Goal: Navigation & Orientation: Find specific page/section

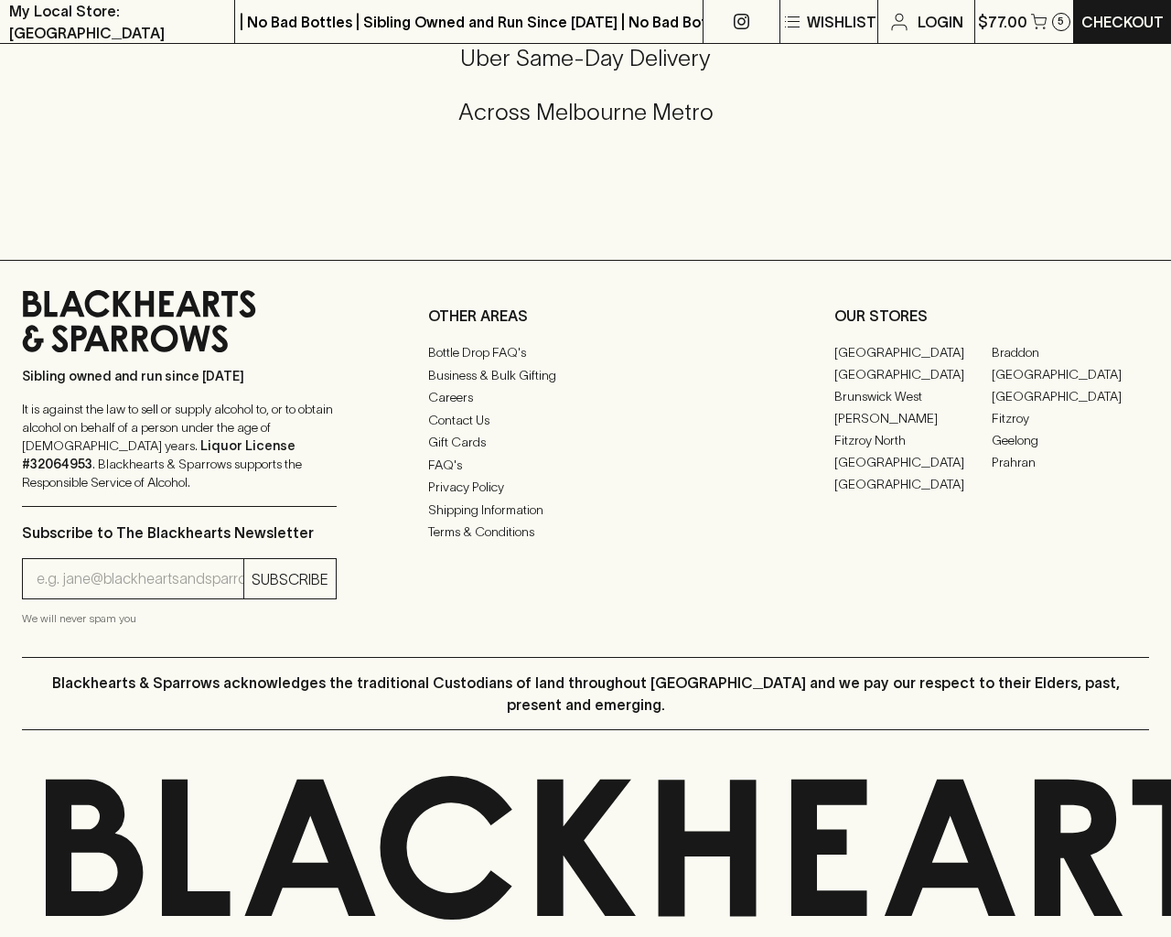
scroll to position [533, 0]
type input "[EMAIL_ADDRESS]"
type input "1"
type input "e"
type input "Elderton E Series Chardonnay 2023"
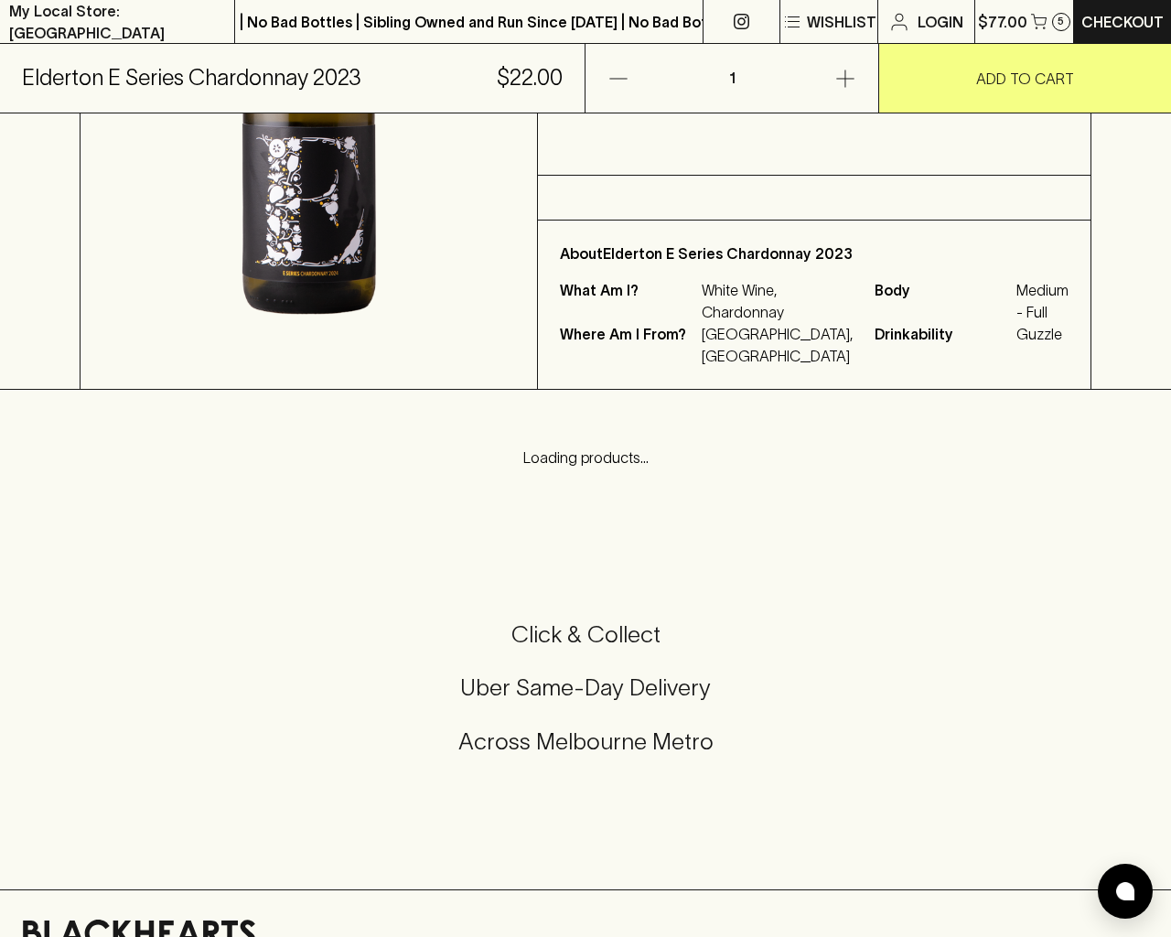
scroll to position [1104, 0]
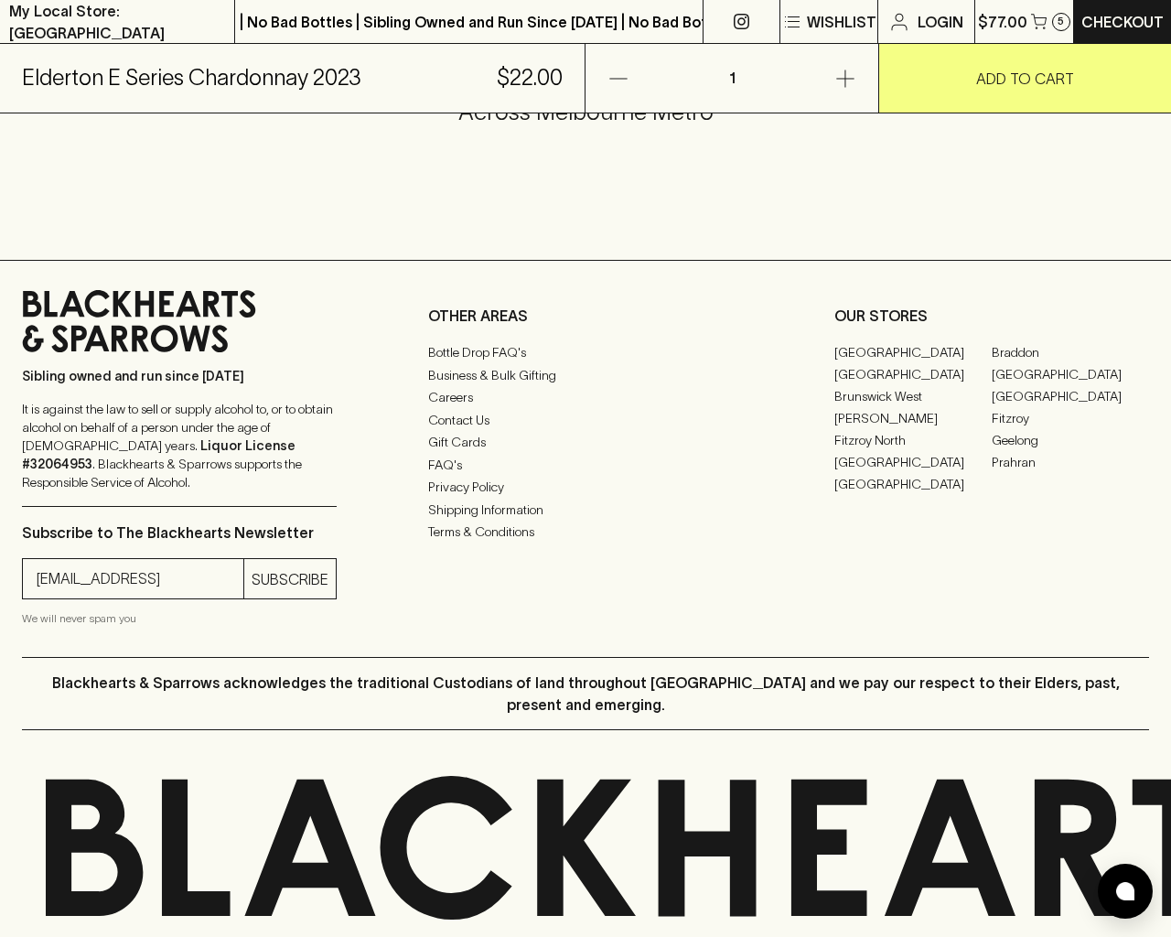
type input "[EMAIL_ADDRESS]"
type input "e"
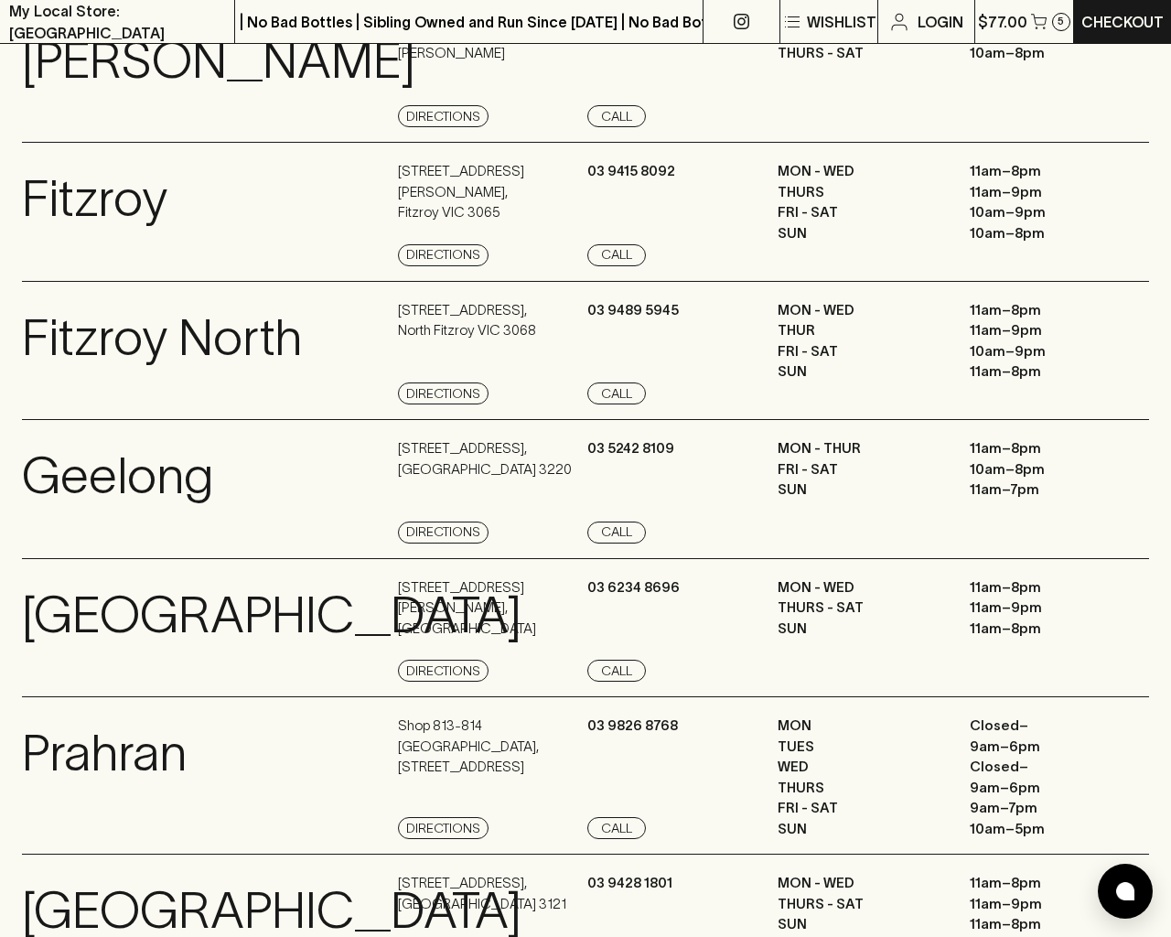
scroll to position [2456, 0]
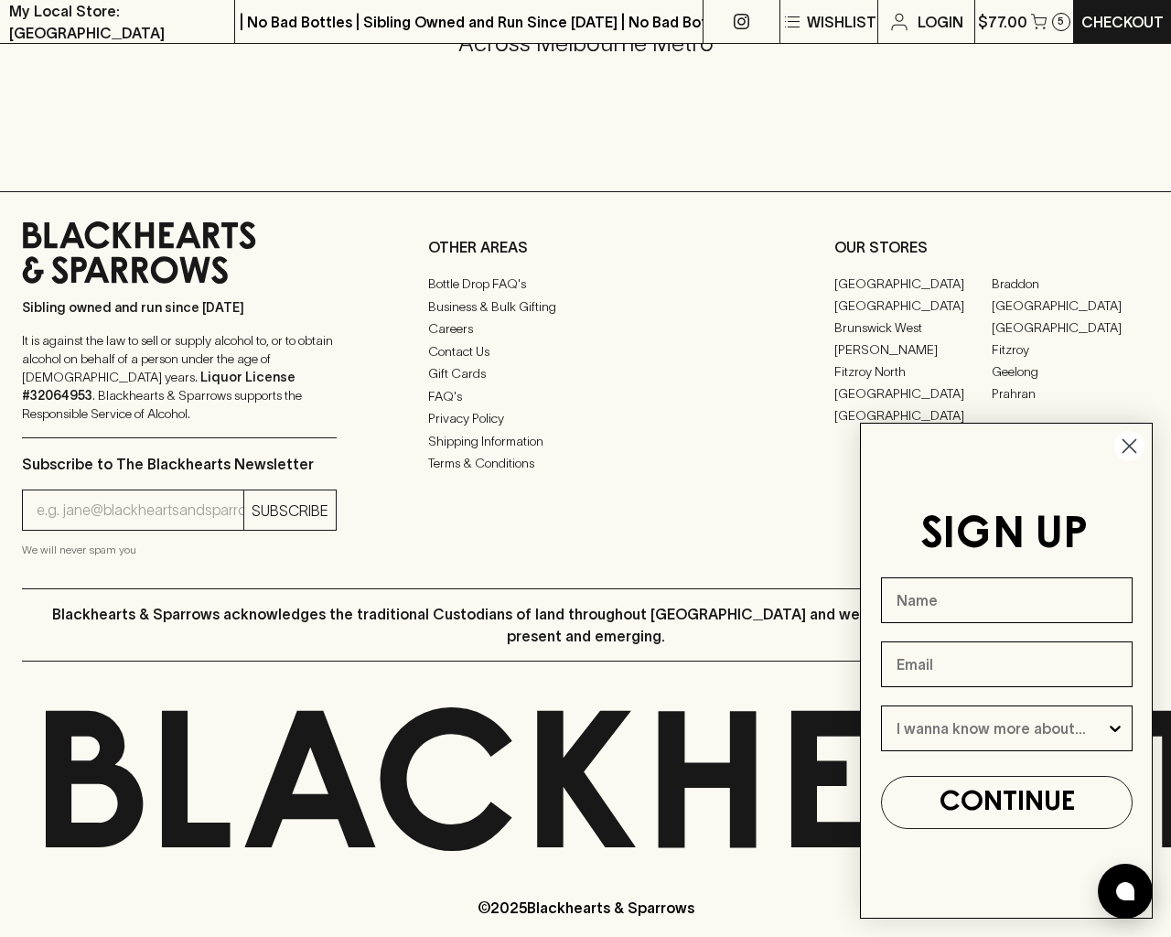
type input "e"
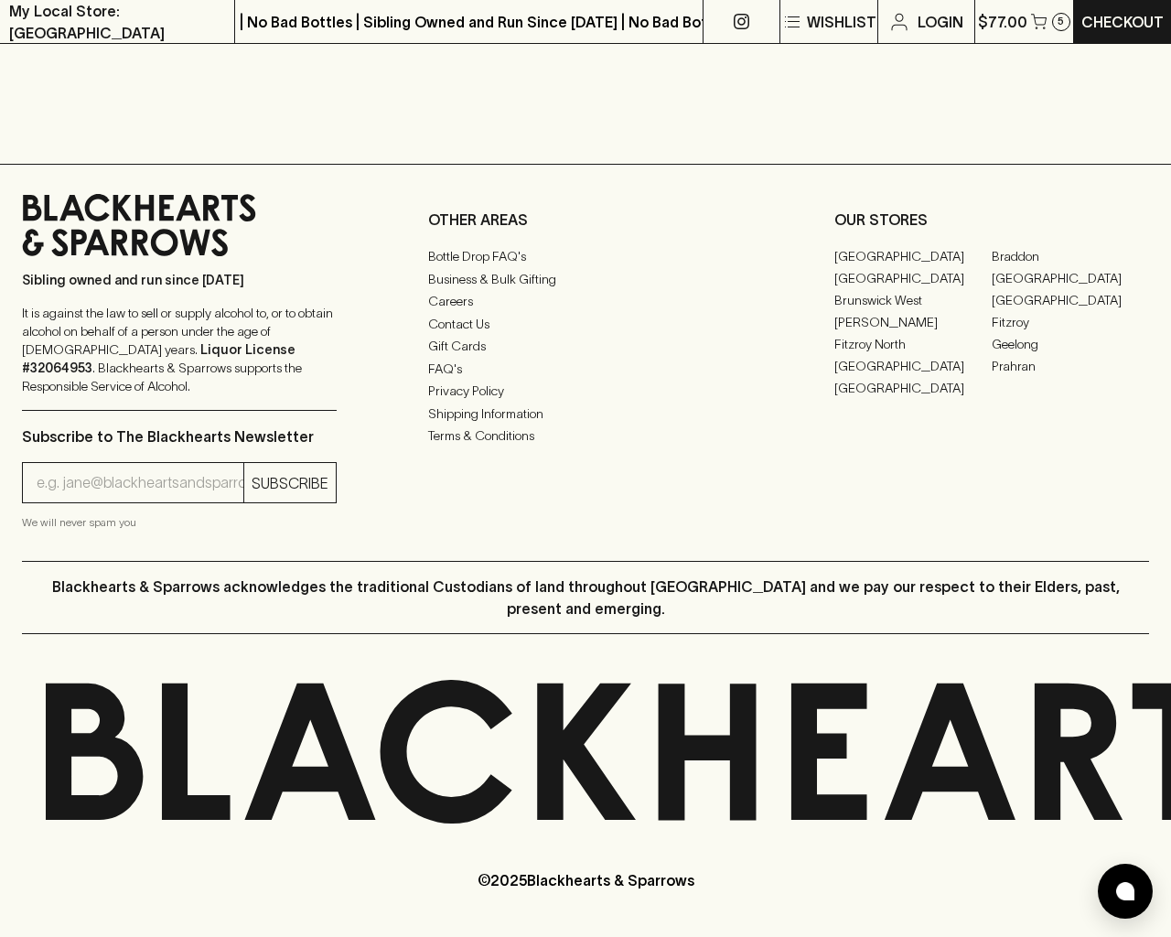
scroll to position [969, 0]
